Goal: Task Accomplishment & Management: Manage account settings

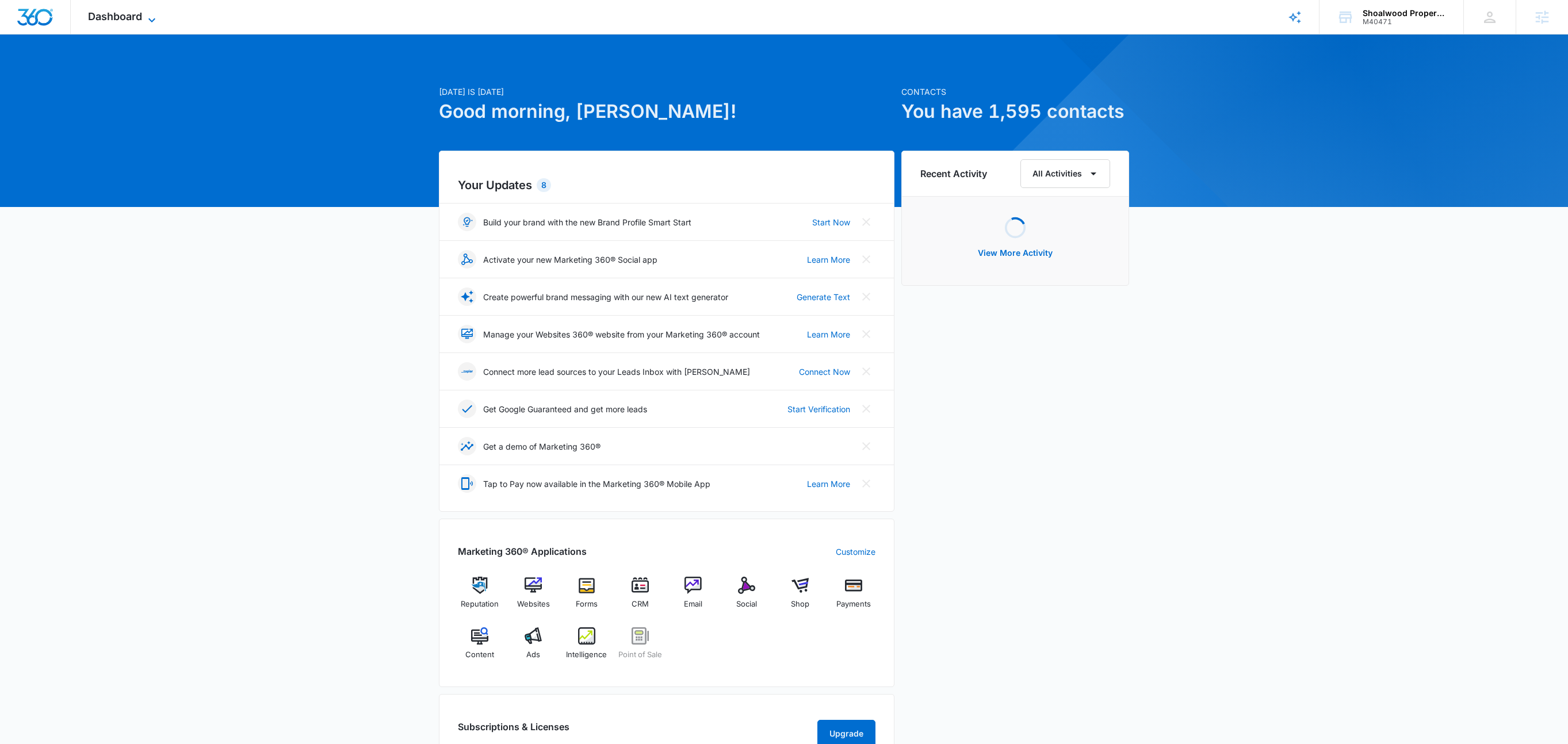
click at [152, 19] on icon at bounding box center [152, 20] width 14 height 14
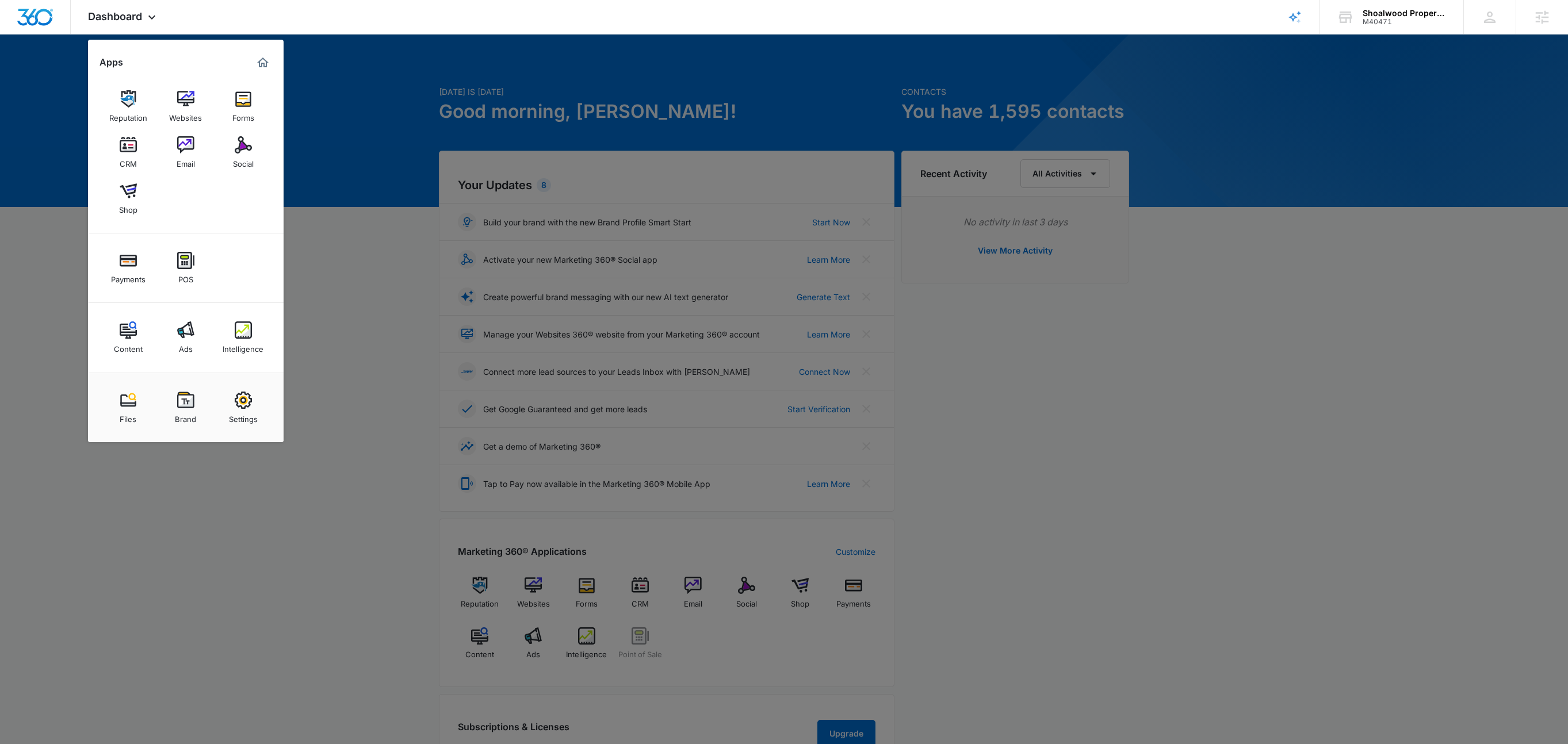
click at [242, 410] on div "Settings" at bounding box center [243, 417] width 29 height 15
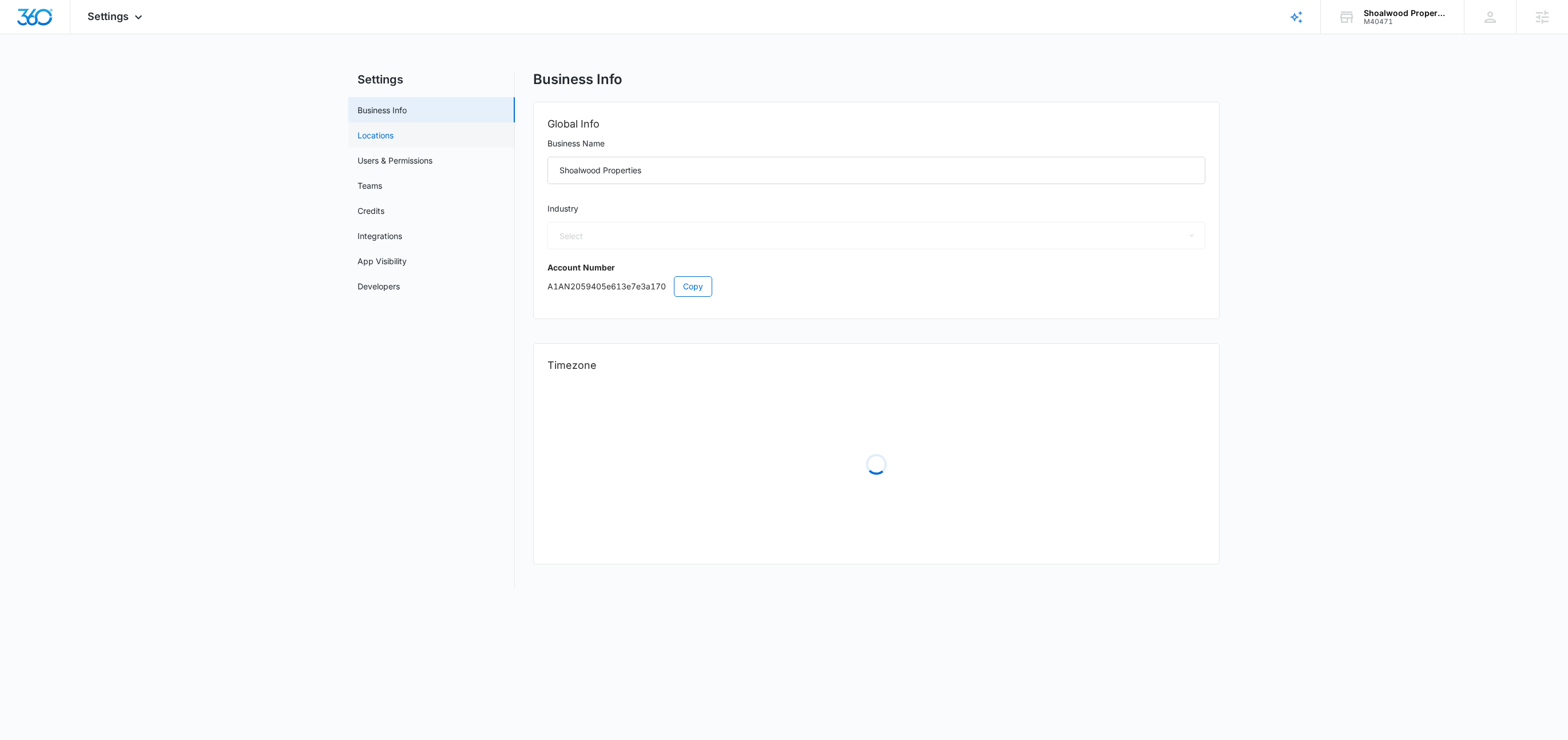
select select "35"
select select "US"
select select "America/Chicago"
click at [377, 157] on link "Users & Permissions" at bounding box center [394, 161] width 75 height 12
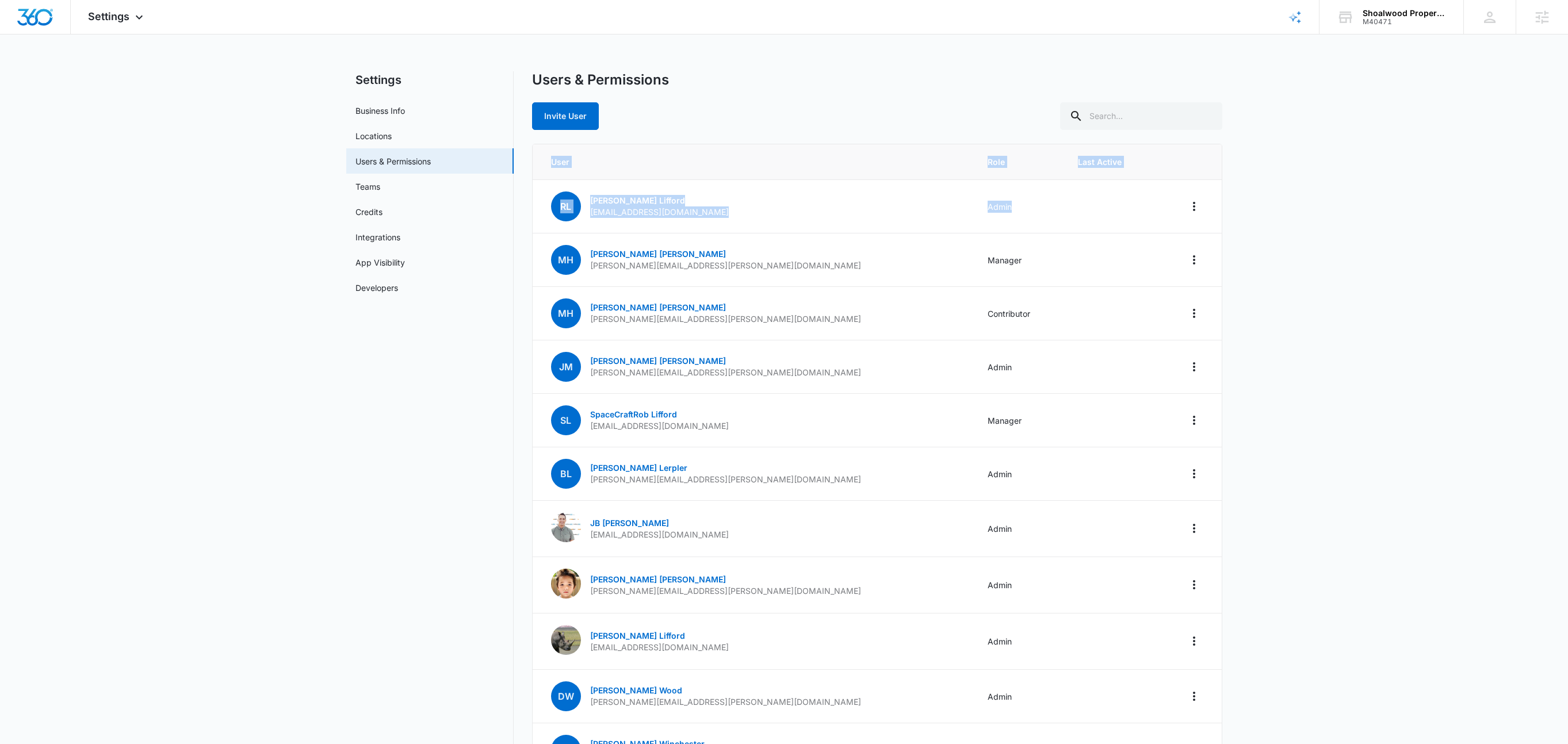
drag, startPoint x: 1070, startPoint y: 186, endPoint x: 1394, endPoint y: 454, distance: 420.5
click at [1282, 467] on main "Settings Business Info Locations Users & Permissions Teams Credits Integrations…" at bounding box center [784, 584] width 1568 height 1027
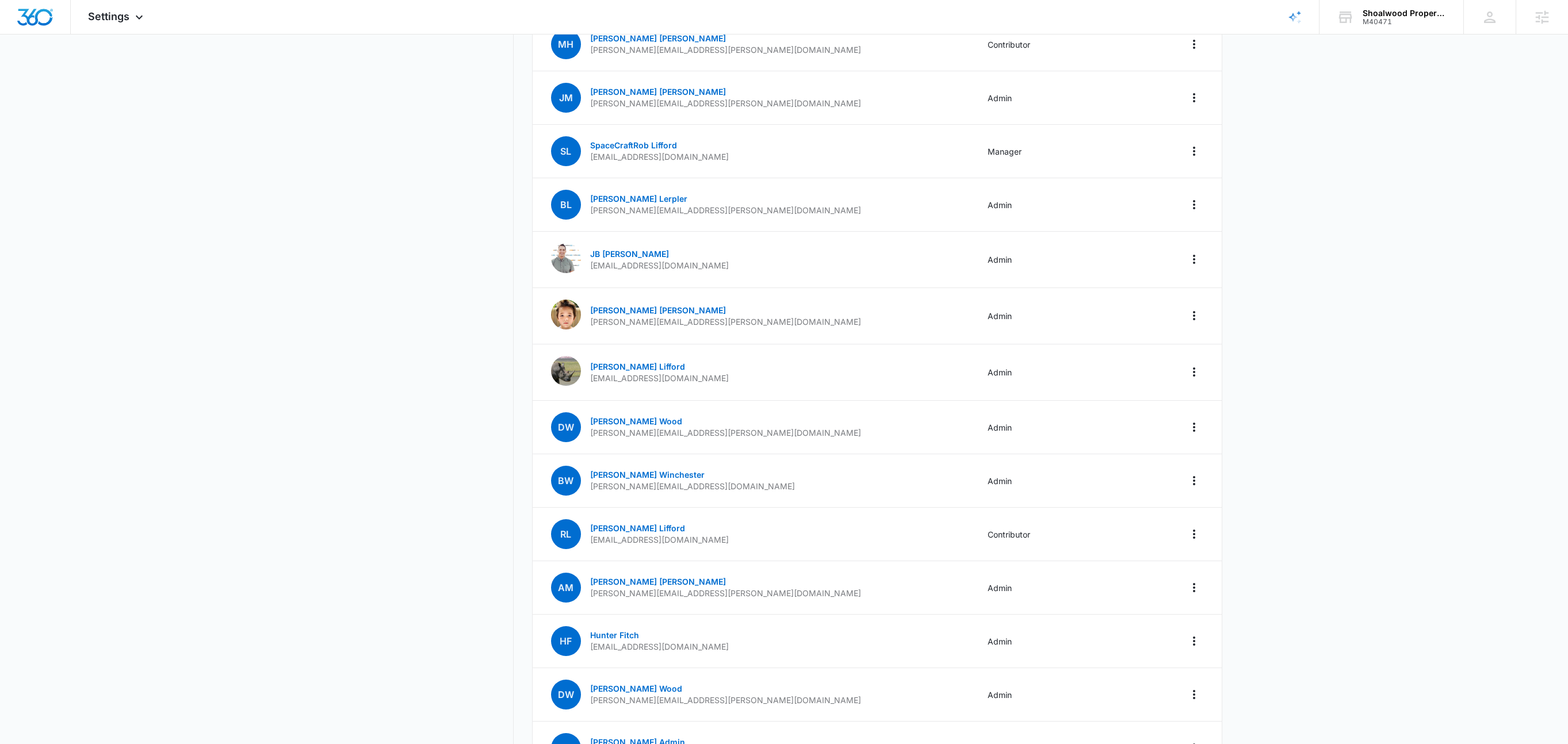
scroll to position [354, 0]
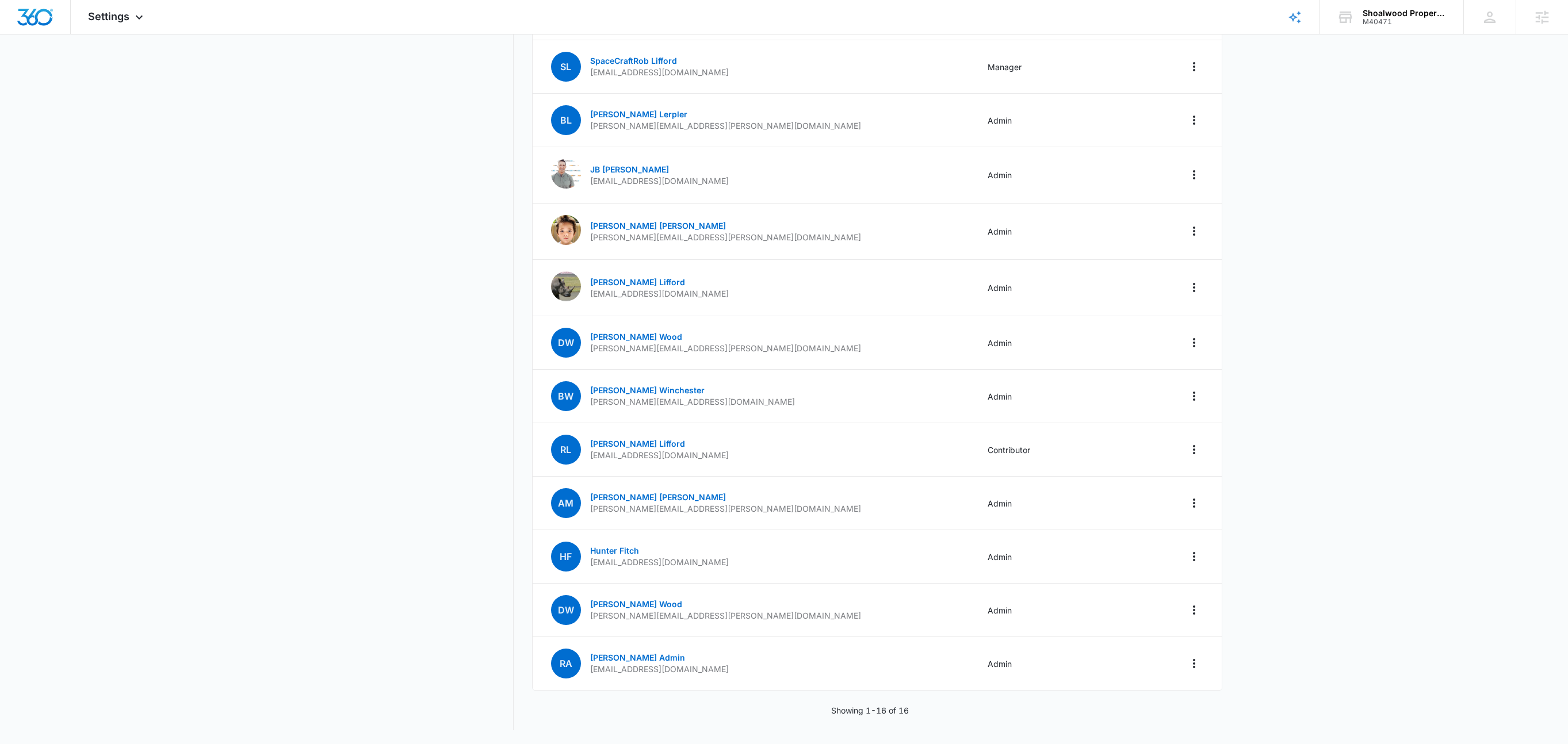
click at [1376, 417] on main "Settings Business Info Locations Users & Permissions Teams Credits Integrations…" at bounding box center [784, 230] width 1568 height 1027
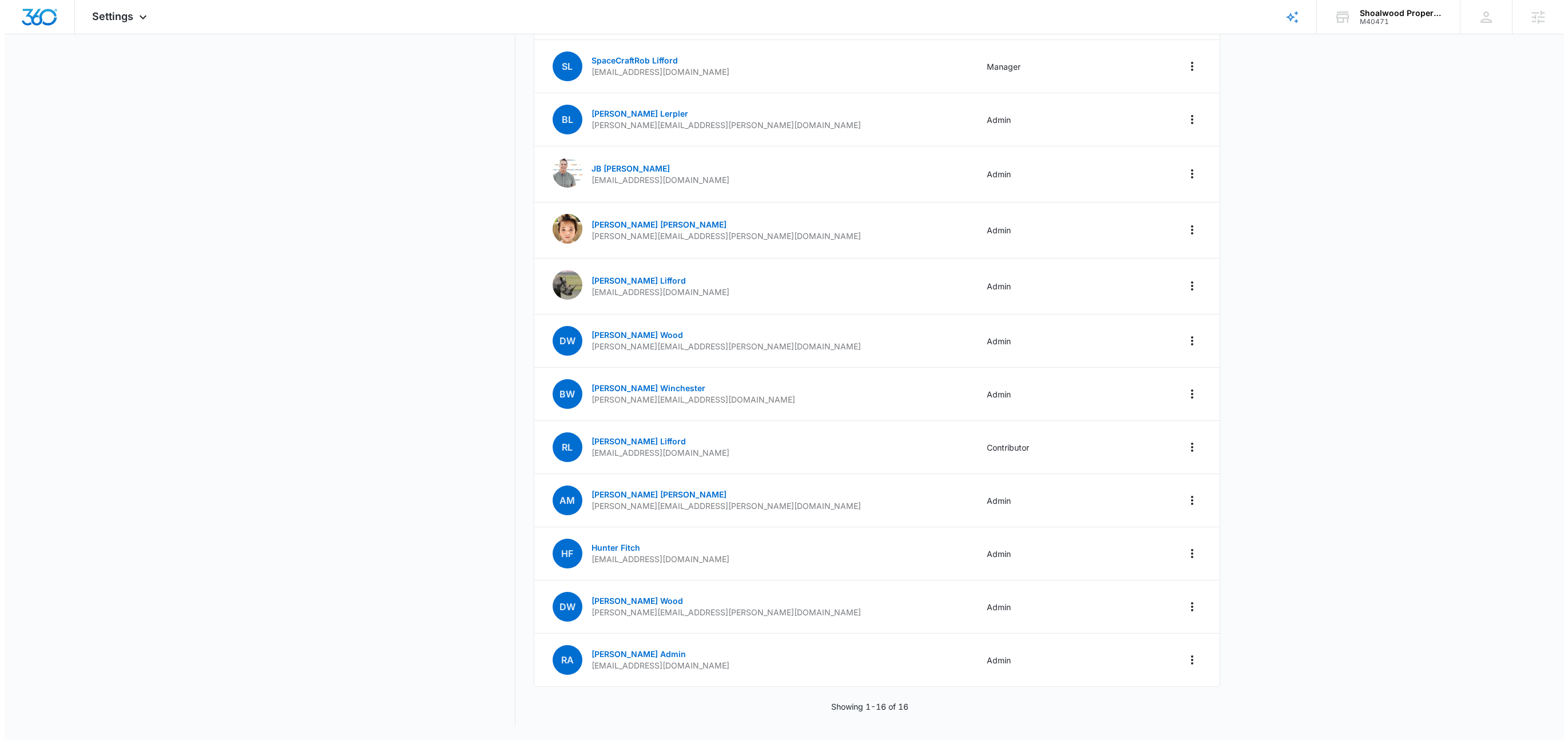
scroll to position [0, 0]
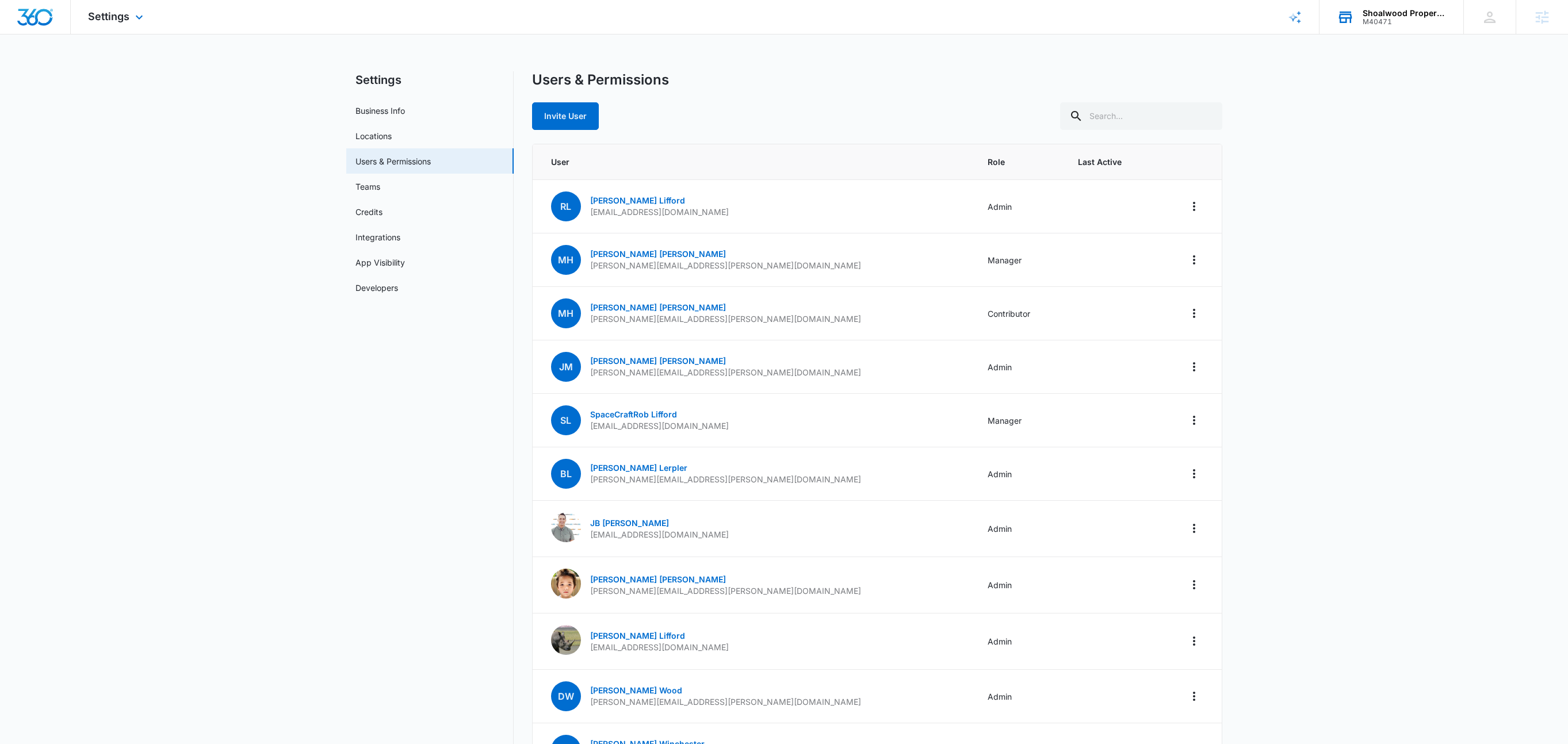
click at [1391, 7] on div "Shoalwood Properties M40471 Your Accounts View All" at bounding box center [1391, 17] width 144 height 34
click at [1381, 6] on div "Shoalwood Properties M40471 Your Accounts View All" at bounding box center [1391, 17] width 144 height 34
click at [1404, 4] on div "Shoalwood Properties M40471 Your Accounts View All" at bounding box center [1391, 17] width 144 height 34
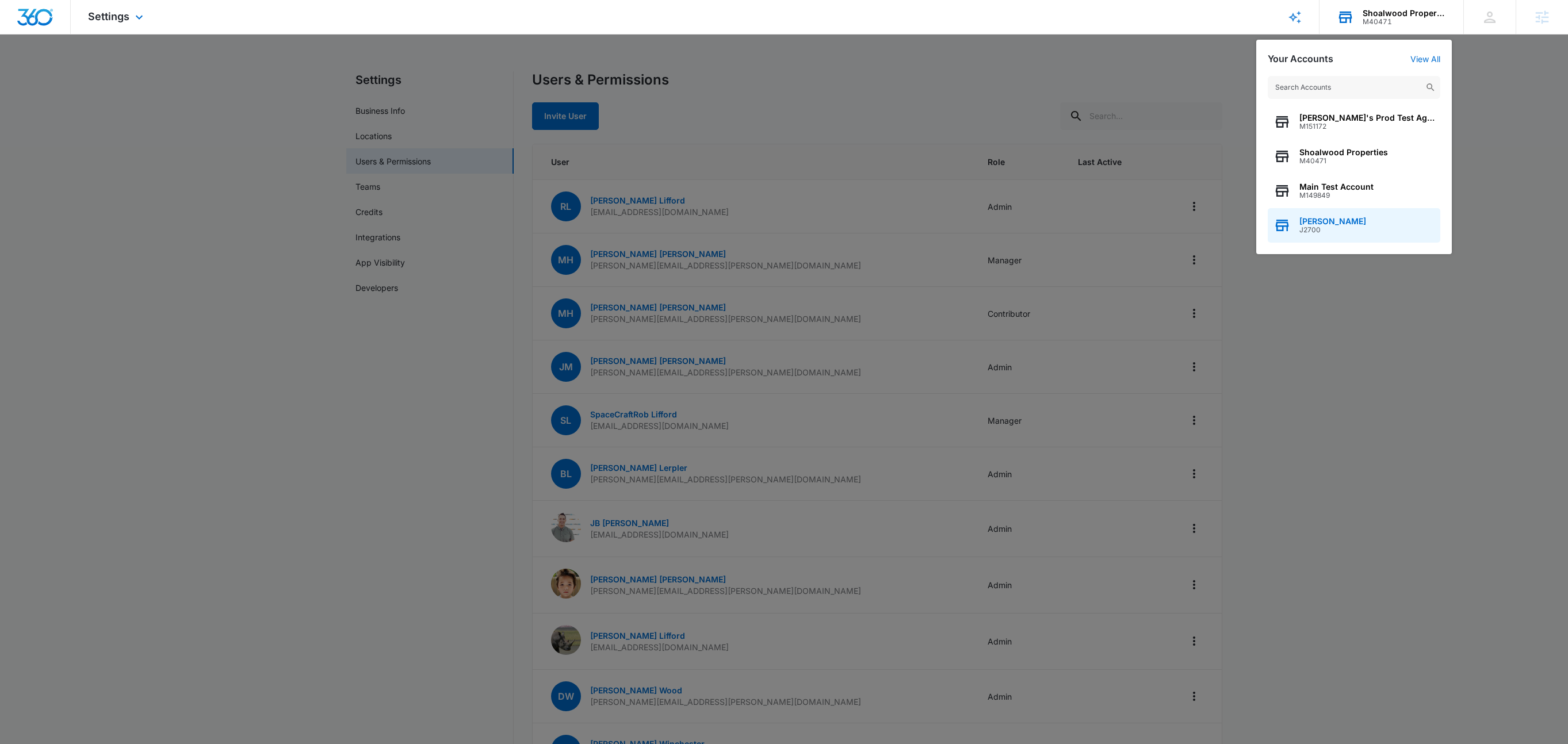
click at [1342, 219] on span "Ryan Grokulsky" at bounding box center [1333, 221] width 67 height 9
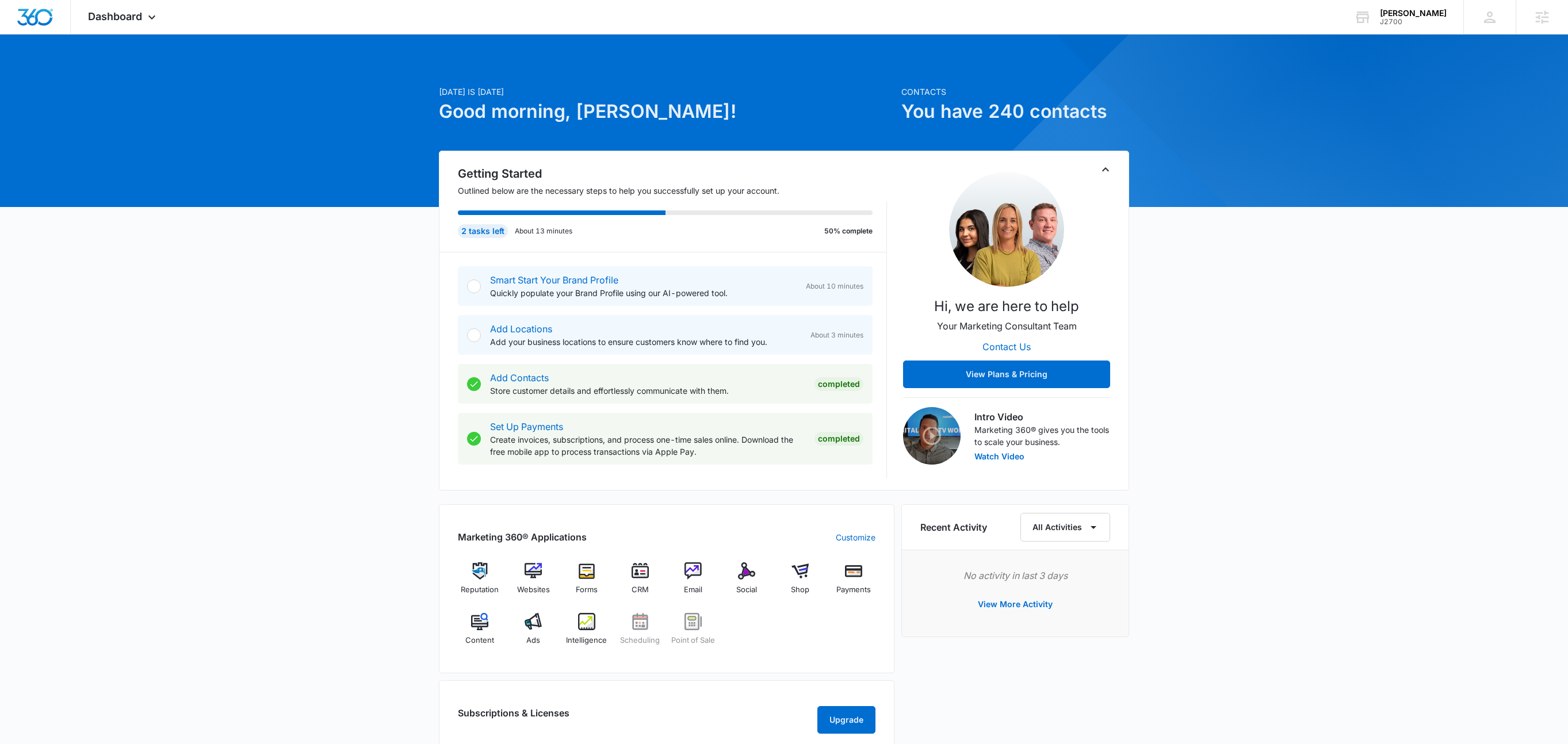
drag, startPoint x: 145, startPoint y: 17, endPoint x: 158, endPoint y: 39, distance: 25.6
click at [145, 17] on icon at bounding box center [152, 17] width 14 height 14
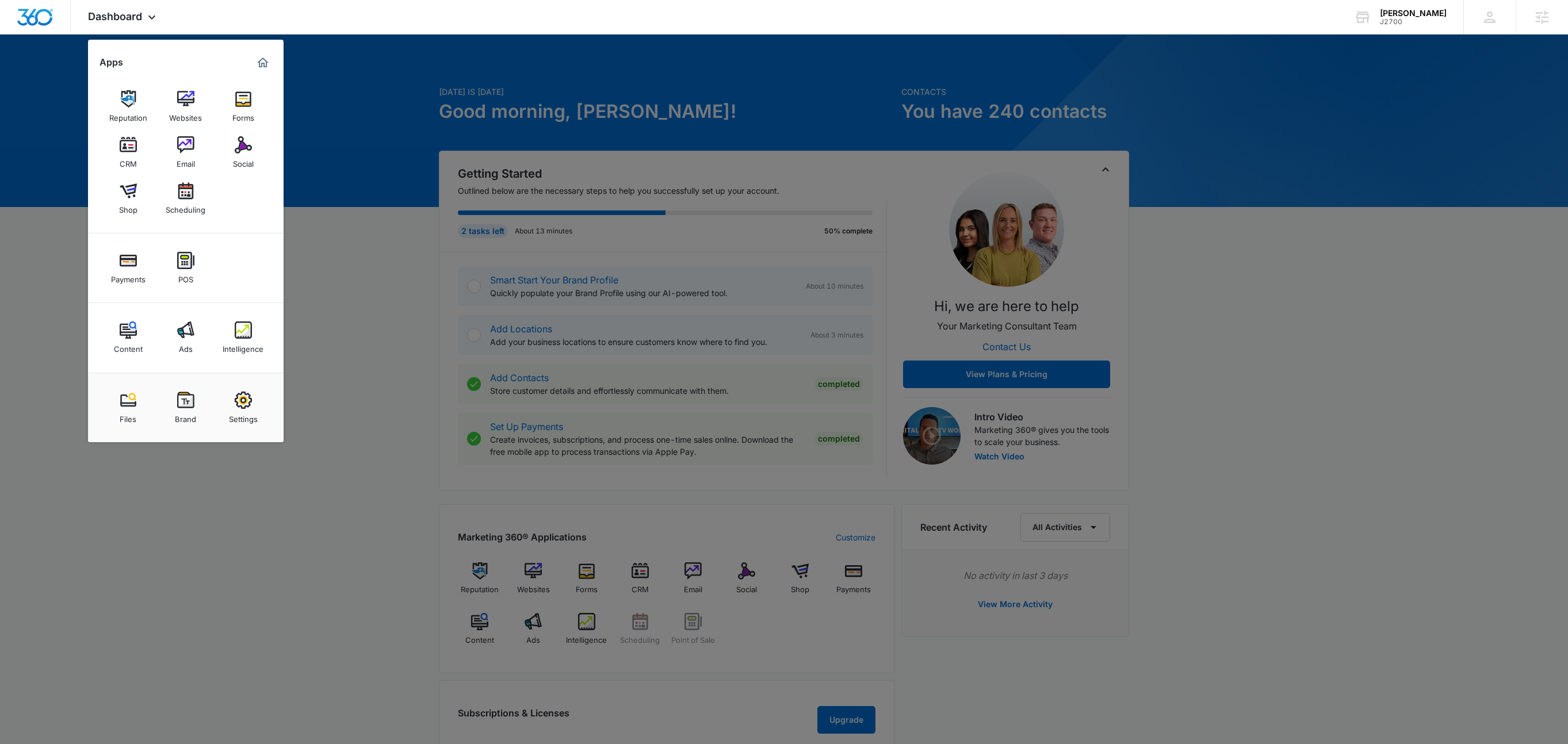
click at [245, 419] on div "Settings" at bounding box center [243, 417] width 29 height 15
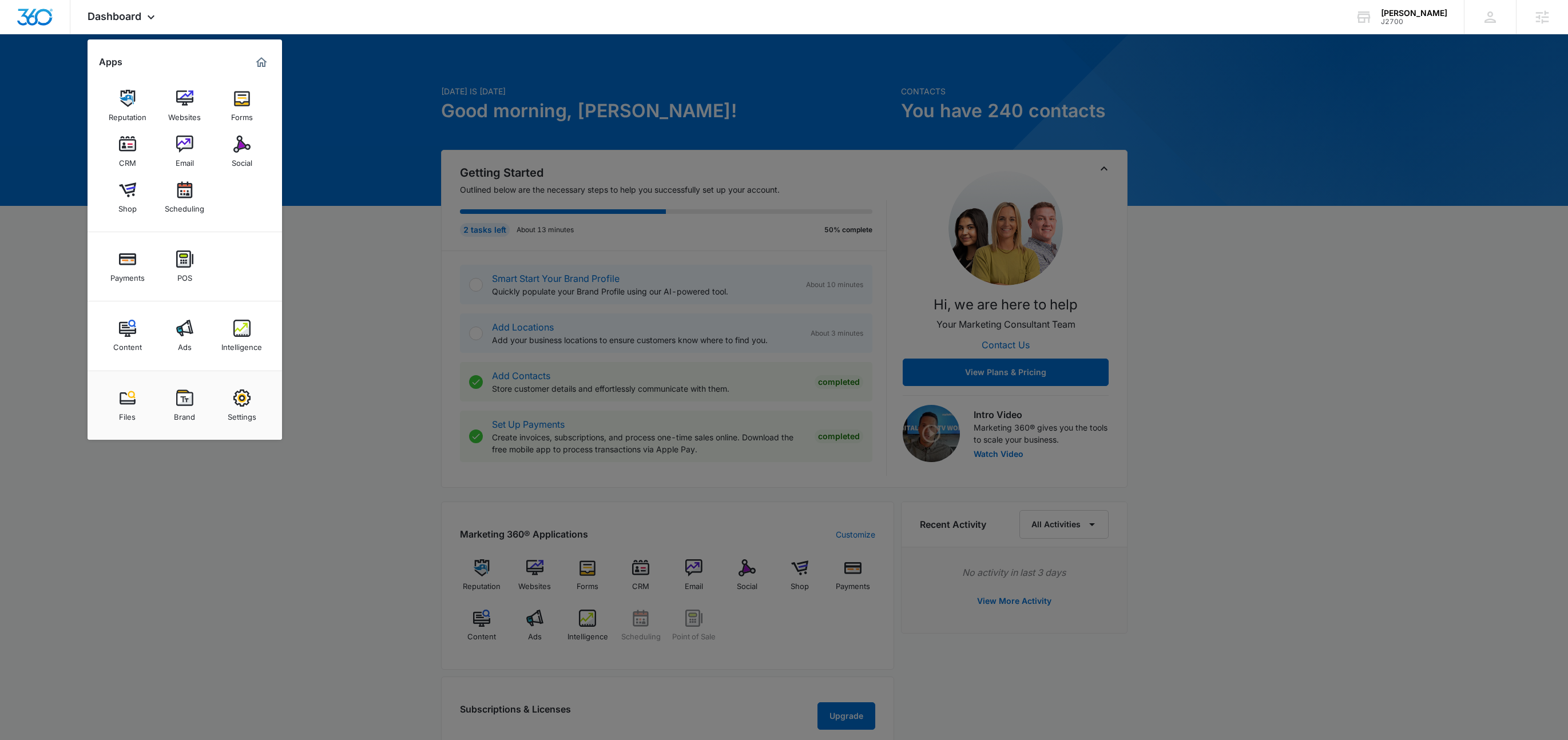
select select "41"
select select "US"
select select "America/New_York"
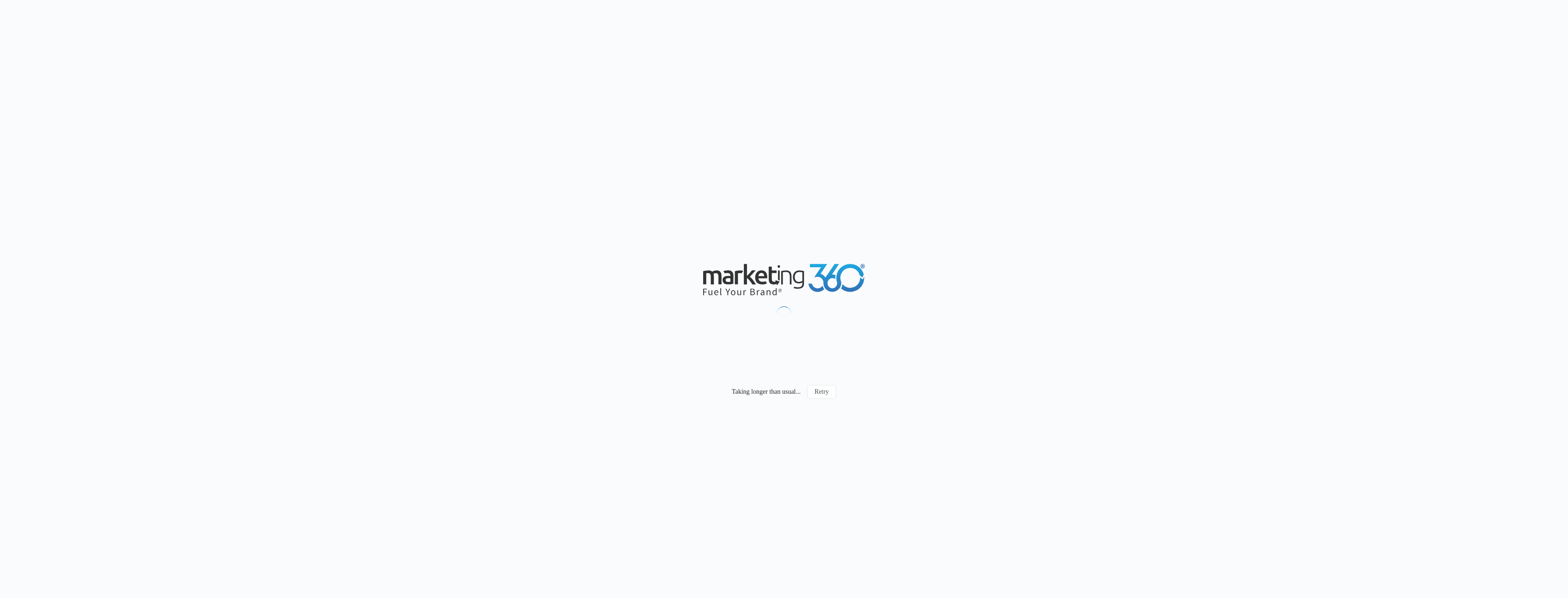
click at [1312, 226] on div "Taking longer than usual... Retry" at bounding box center [784, 299] width 1568 height 598
